Goal: Communication & Community: Connect with others

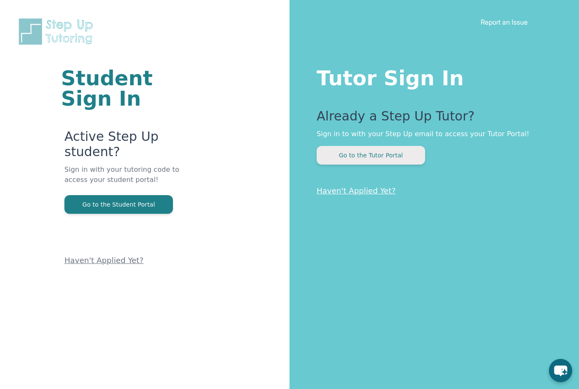
click at [345, 163] on button "Go to the Tutor Portal" at bounding box center [371, 155] width 109 height 19
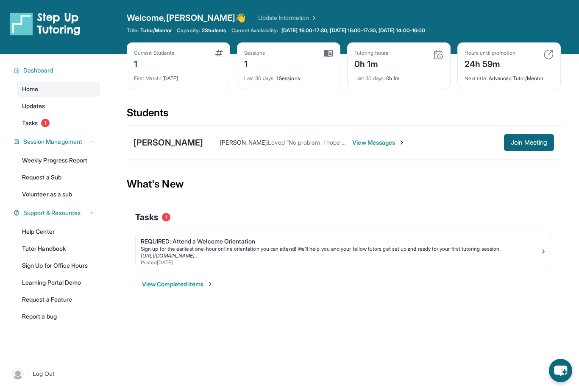
click at [360, 136] on div "[PERSON_NAME] : Loved “No problem, I hope your son gets better! Let me know whe…" at bounding box center [378, 142] width 351 height 17
click at [382, 134] on div "[PERSON_NAME] [PERSON_NAME] : Loved “No problem, I hope your son gets better! L…" at bounding box center [344, 142] width 434 height 35
click at [368, 132] on div "[PERSON_NAME] [PERSON_NAME] : Loved “No problem, I hope your son gets better! L…" at bounding box center [344, 142] width 434 height 35
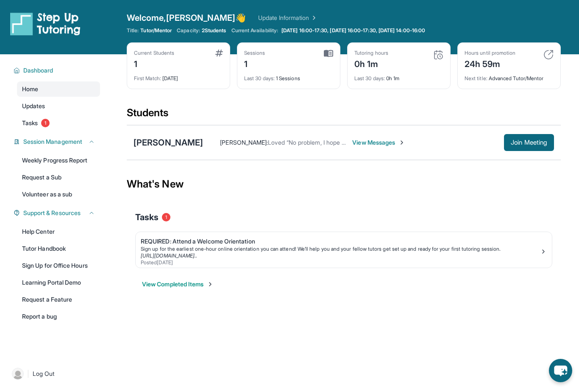
click at [373, 139] on span "View Messages" at bounding box center [378, 142] width 53 height 8
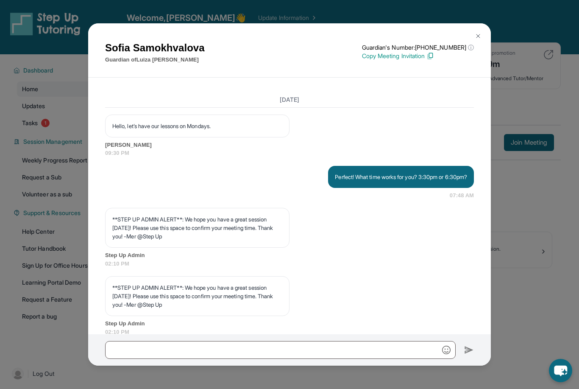
scroll to position [3070, 0]
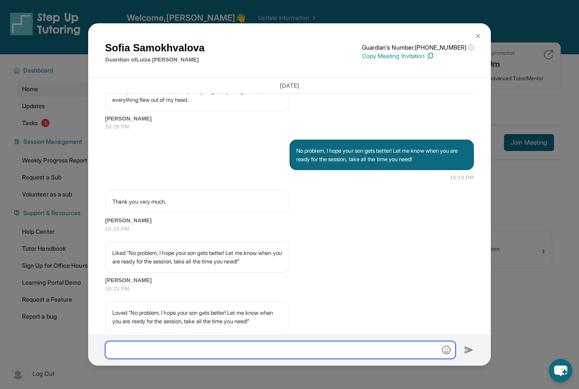
click at [245, 355] on input "text" at bounding box center [280, 350] width 351 height 18
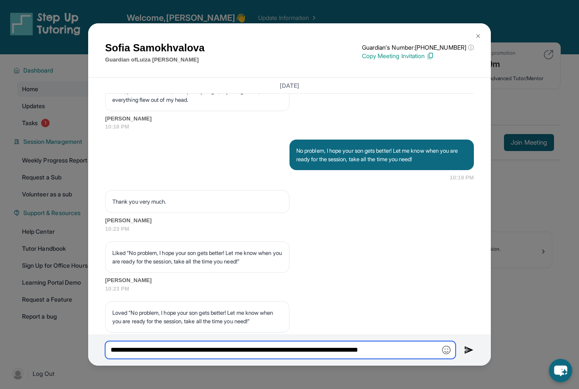
type input "**********"
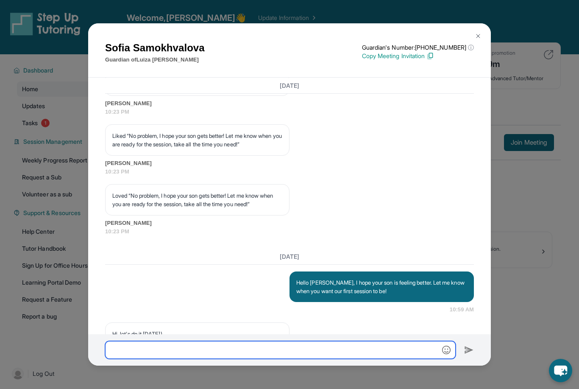
scroll to position [3199, 0]
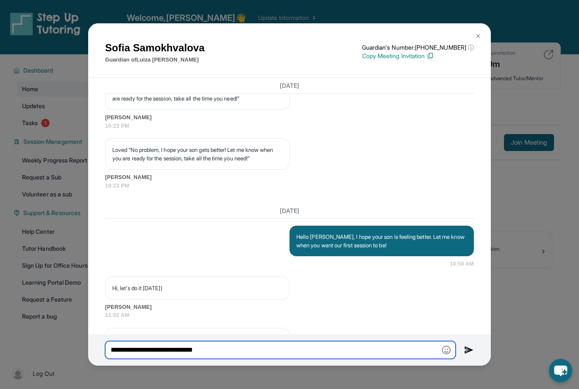
type input "**********"
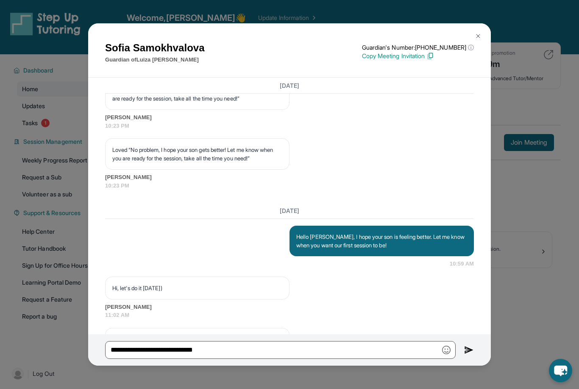
click at [466, 355] on img at bounding box center [469, 350] width 10 height 10
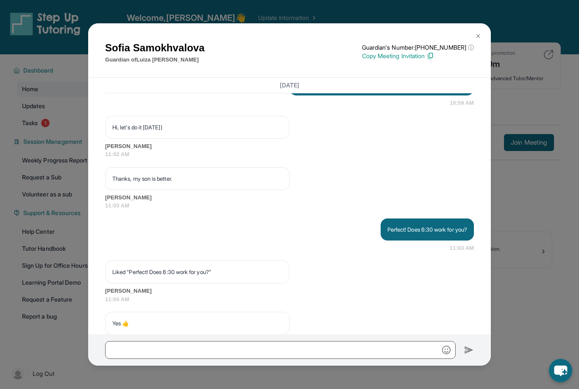
scroll to position [1, 0]
